Goal: Task Accomplishment & Management: Complete application form

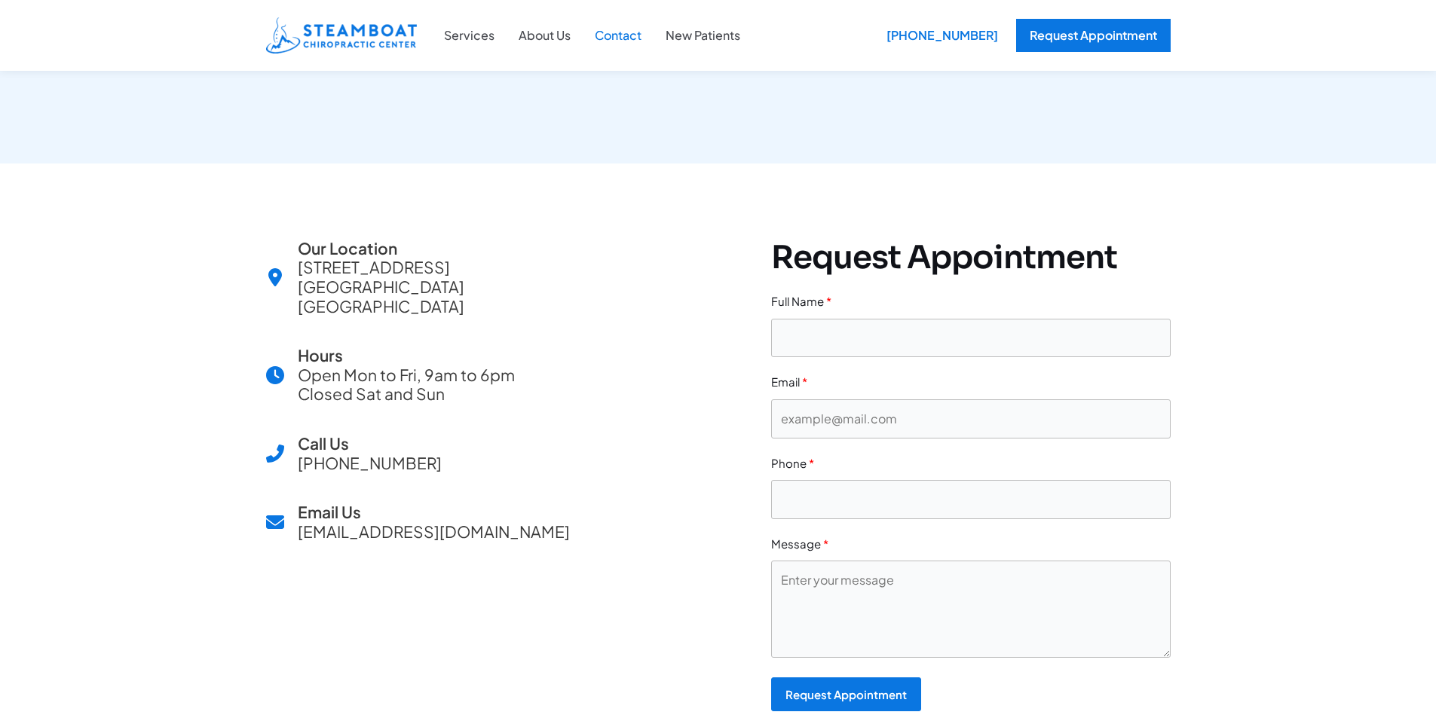
scroll to position [377, 0]
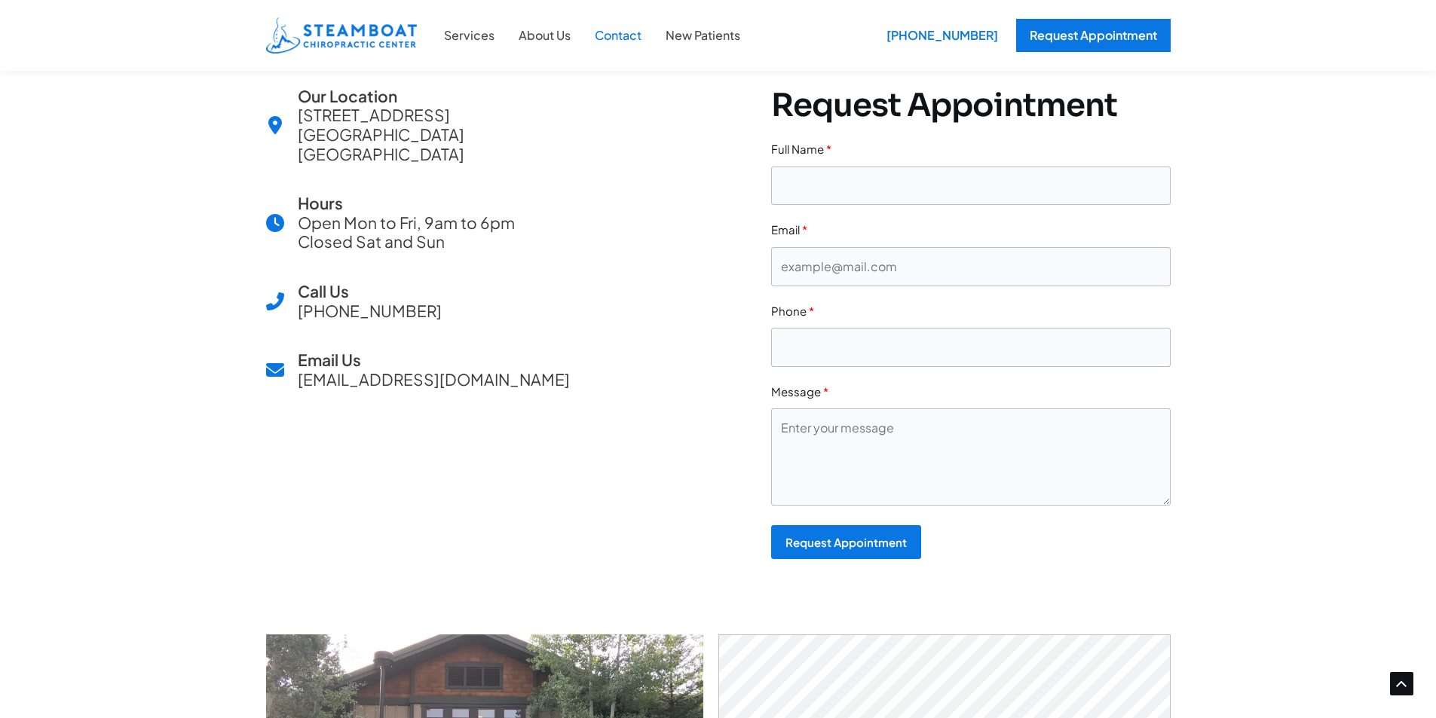
click at [858, 208] on form "Full Name Email Phone Message Request Appointment" at bounding box center [971, 349] width 400 height 420
click at [866, 188] on input "text" at bounding box center [971, 186] width 400 height 39
type input "[PERSON_NAME]"
type input "[EMAIL_ADDRESS][DOMAIN_NAME]"
type input "16027605312"
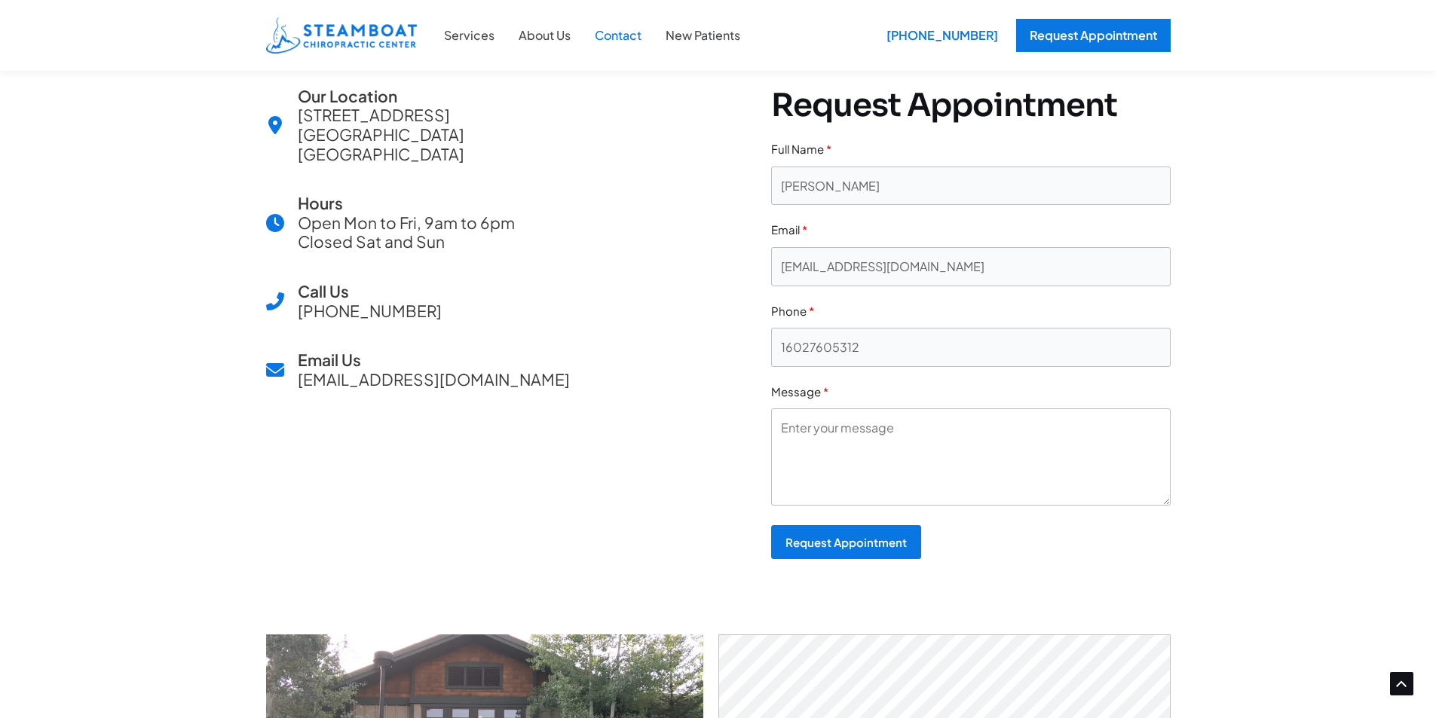
drag, startPoint x: 814, startPoint y: 418, endPoint x: 831, endPoint y: 457, distance: 42.9
click at [830, 456] on textarea at bounding box center [971, 457] width 400 height 96
click at [831, 457] on textarea at bounding box center [971, 457] width 400 height 96
drag, startPoint x: 831, startPoint y: 457, endPoint x: 782, endPoint y: 443, distance: 51.6
click at [782, 443] on textarea at bounding box center [971, 457] width 400 height 96
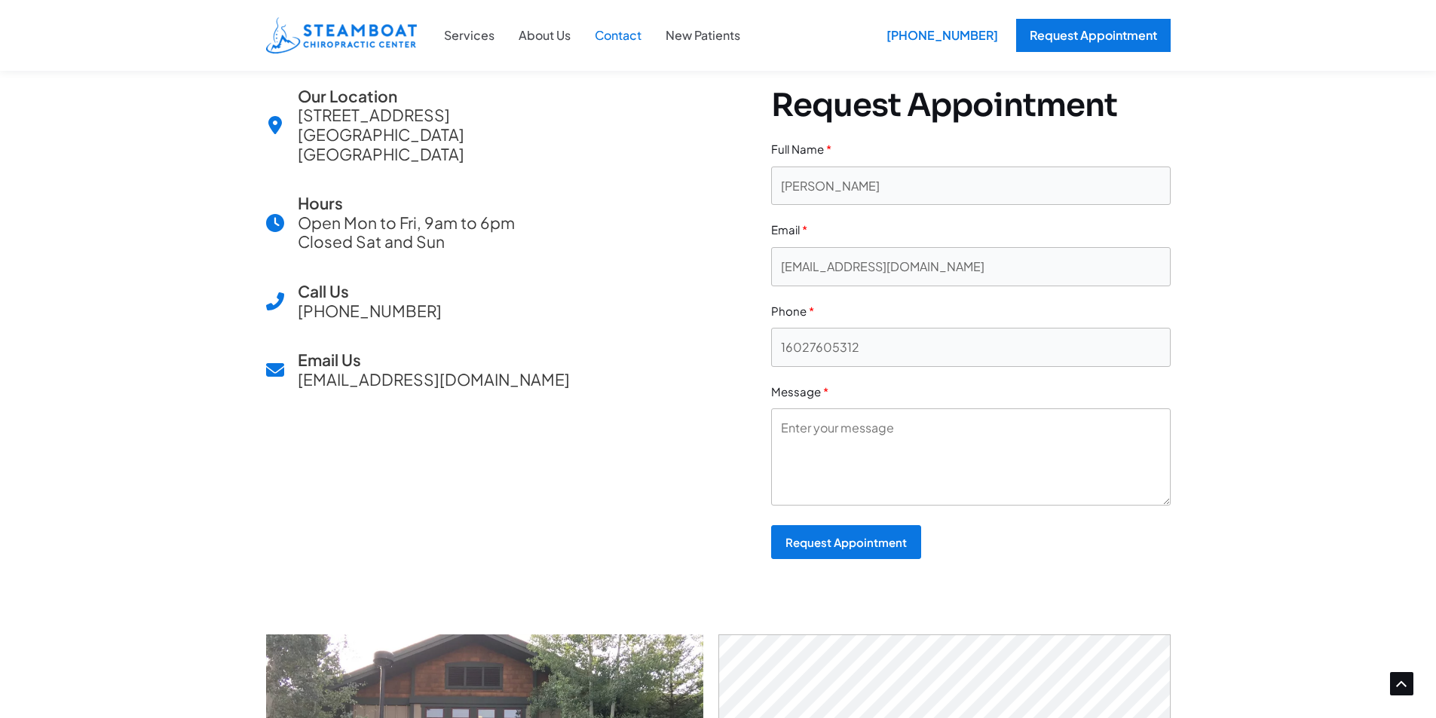
paste textarea "Hi, Are you looking for expert assistance with insurance credentialing or LLC r…"
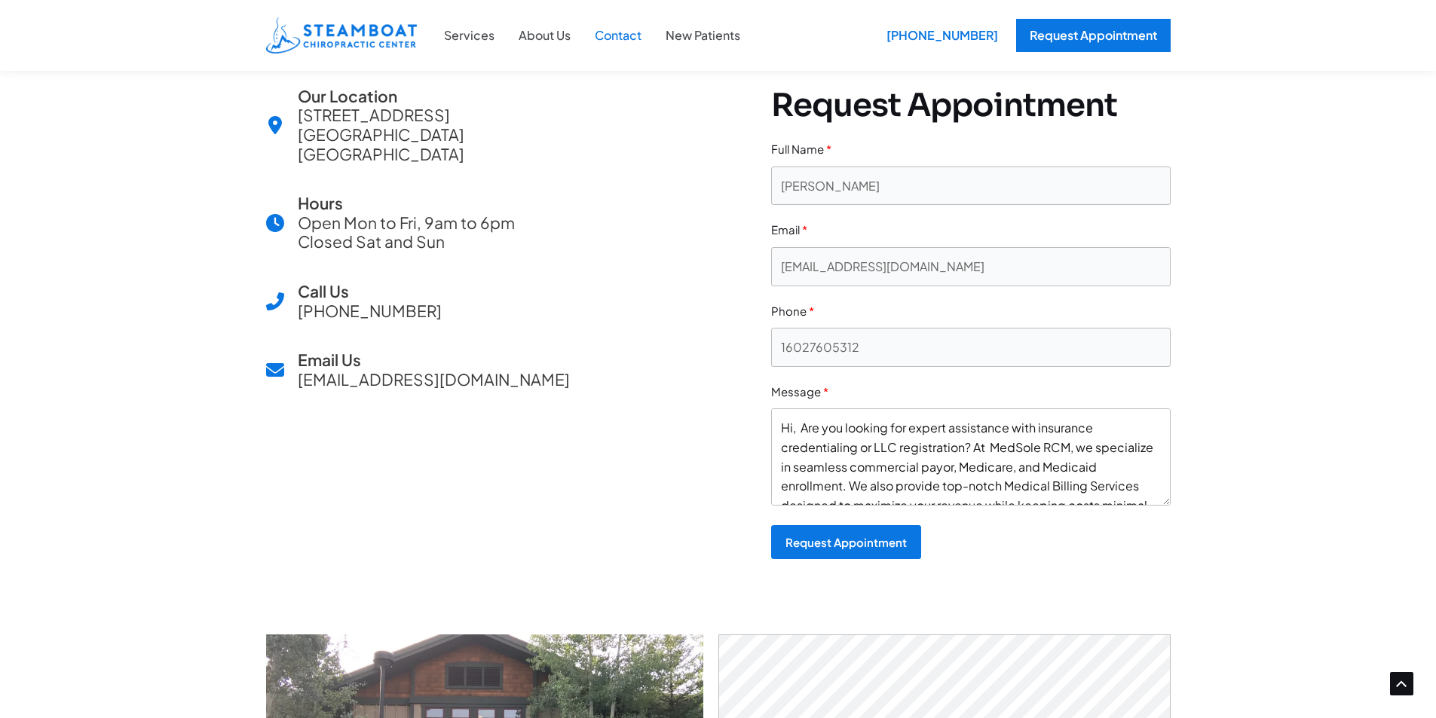
scroll to position [86, 0]
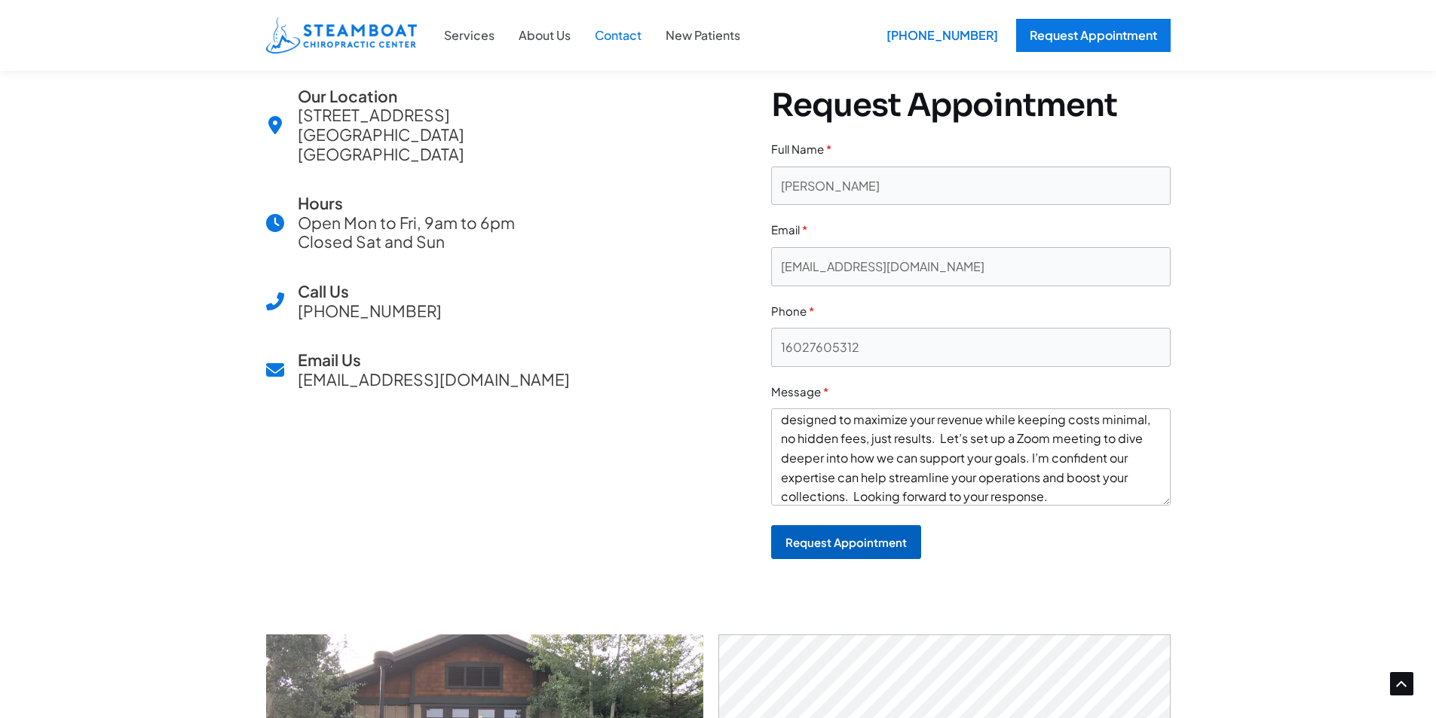
type textarea "Hi, Are you looking for expert assistance with insurance credentialing or LLC r…"
click at [821, 541] on div "Request Appointment" at bounding box center [846, 542] width 121 height 11
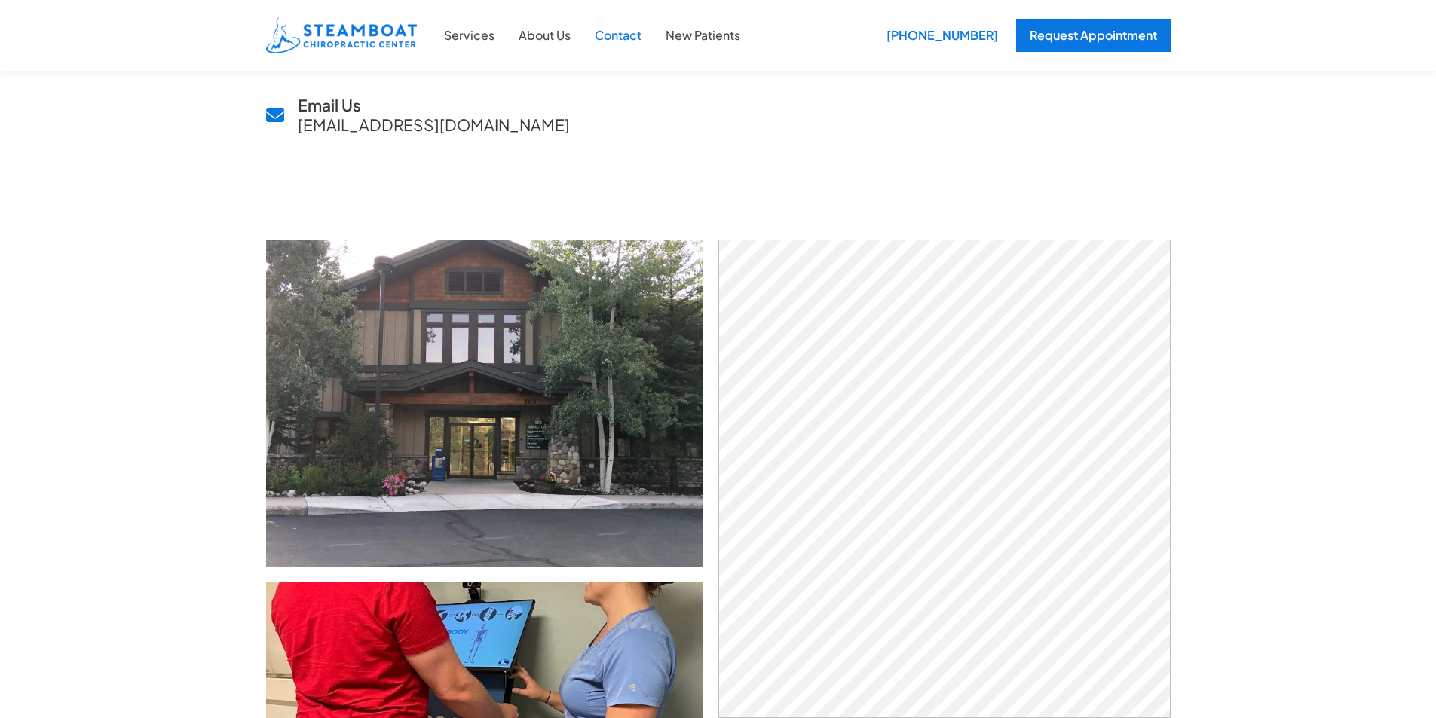
scroll to position [0, 0]
